Goal: Check status: Check status

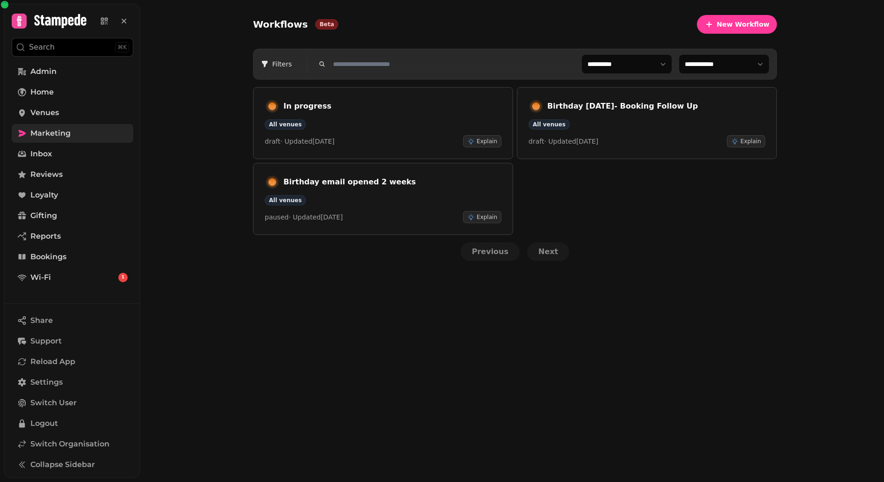
click at [57, 139] on link "Marketing" at bounding box center [73, 133] width 122 height 19
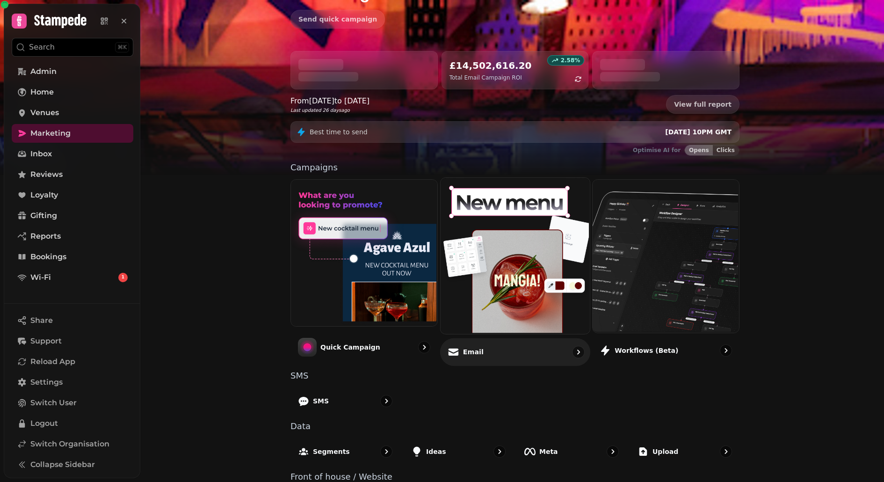
scroll to position [68, 0]
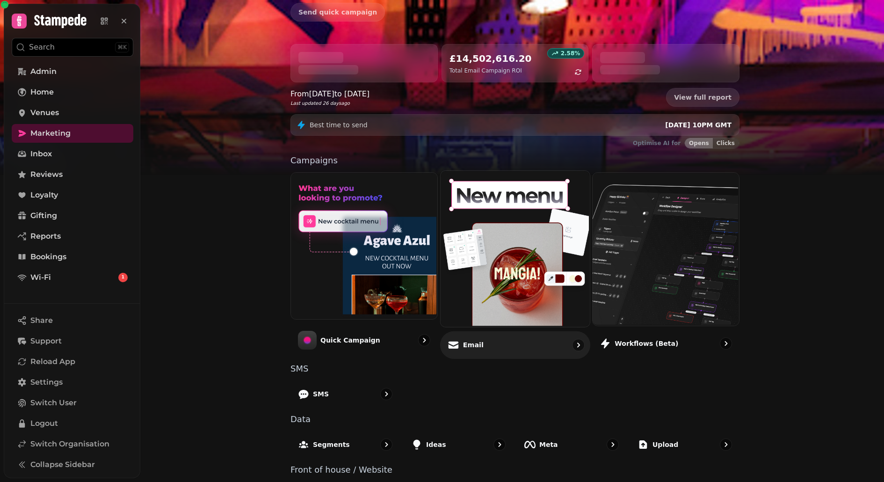
click at [466, 283] on img at bounding box center [513, 248] width 149 height 156
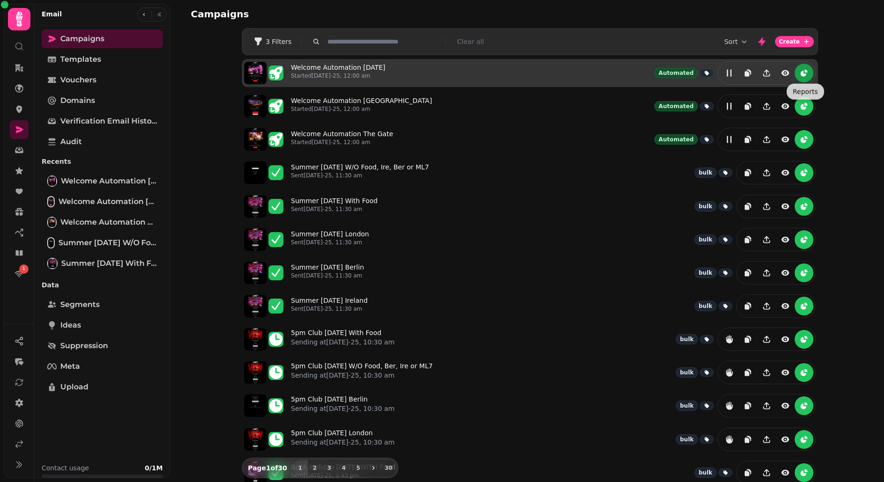
click at [807, 76] on icon "reports" at bounding box center [803, 72] width 9 height 9
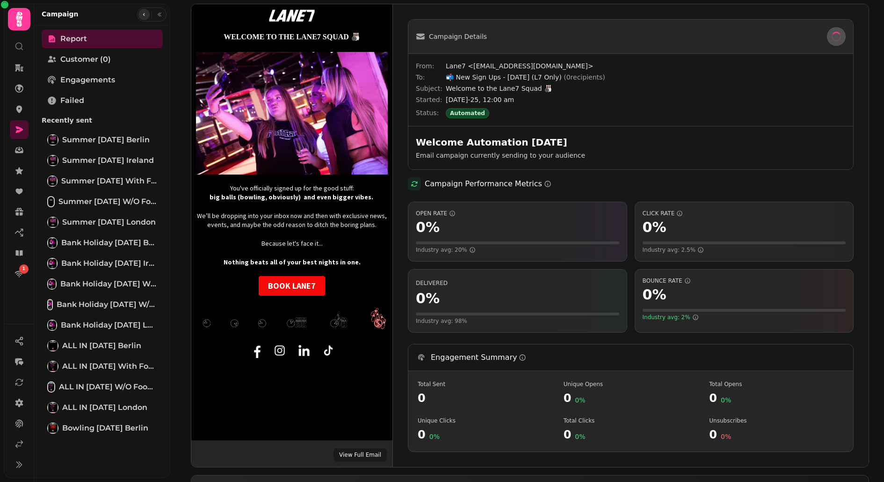
click at [141, 15] on icon "button" at bounding box center [144, 15] width 6 height 6
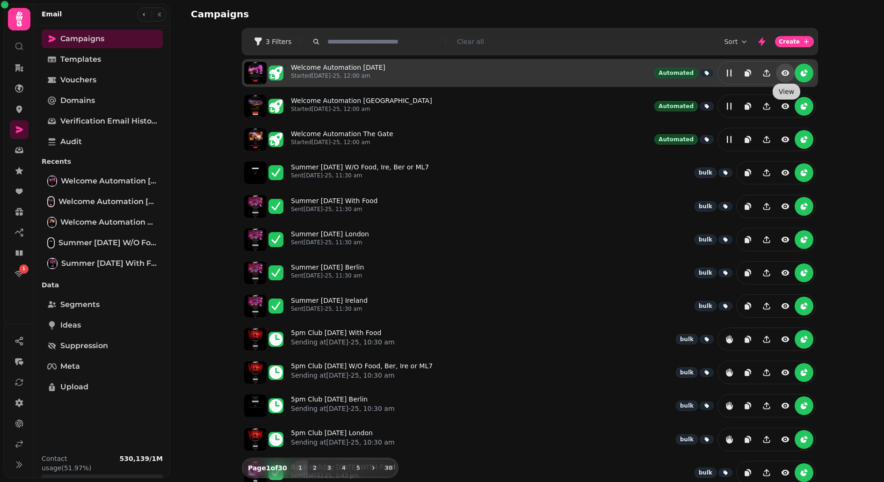
click at [785, 76] on icon "view" at bounding box center [784, 72] width 9 height 9
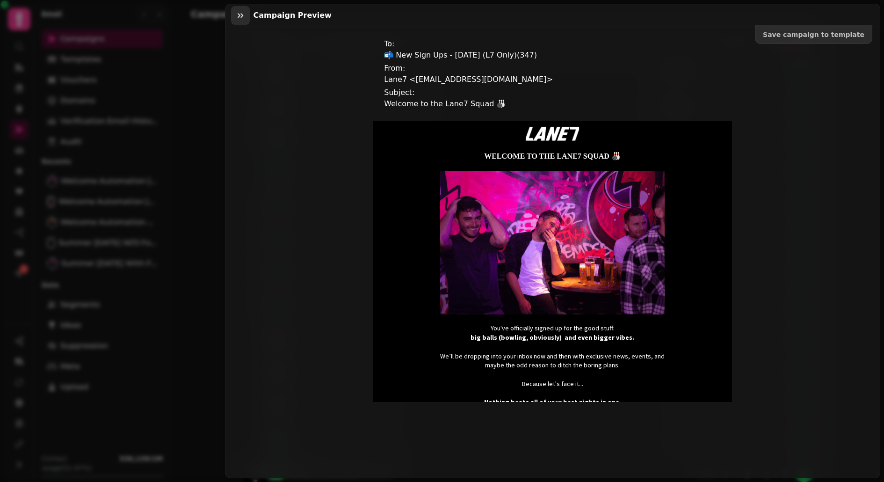
click at [242, 19] on icon "button" at bounding box center [240, 15] width 9 height 9
